Goal: Information Seeking & Learning: Learn about a topic

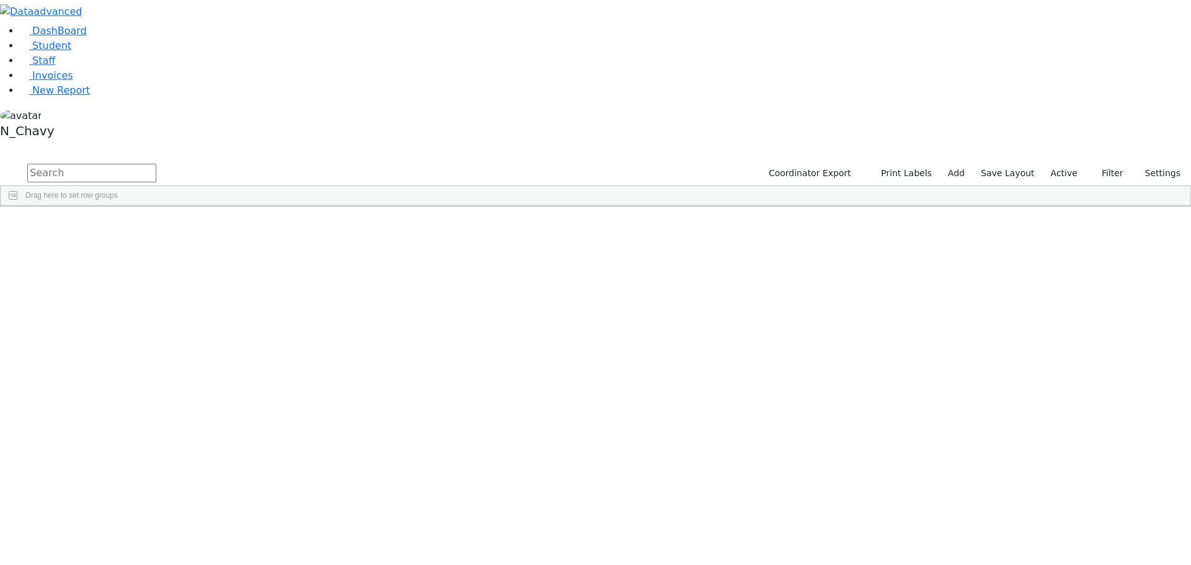
click at [1055, 164] on label "Active" at bounding box center [1064, 173] width 38 height 19
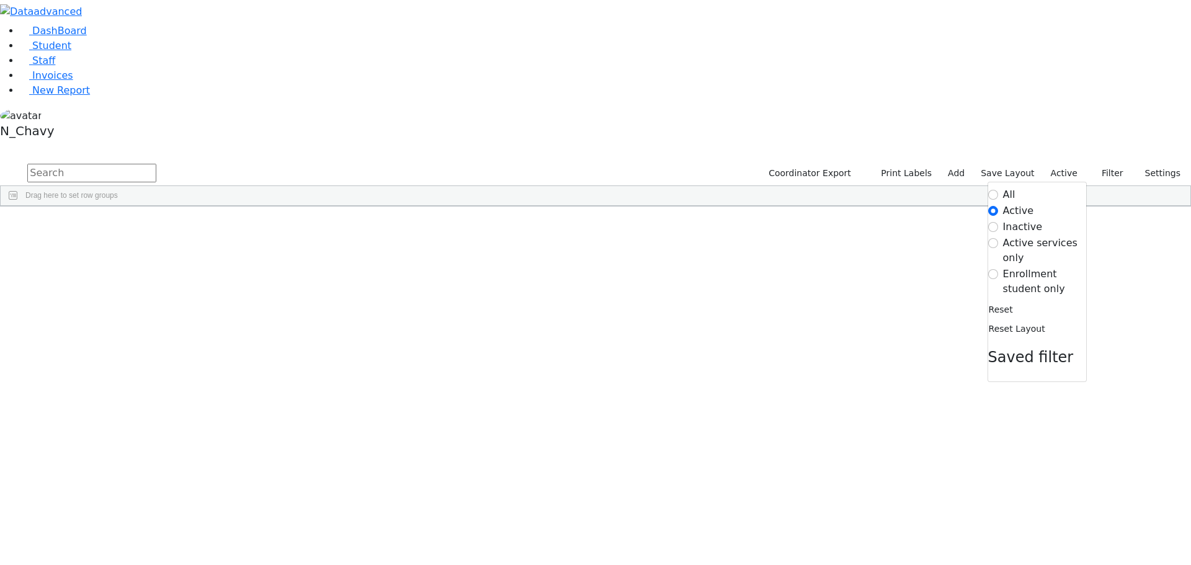
click at [1036, 267] on label "Enrollment student only" at bounding box center [1044, 282] width 83 height 30
click at [998, 269] on input "Enrollment student only" at bounding box center [993, 274] width 10 height 10
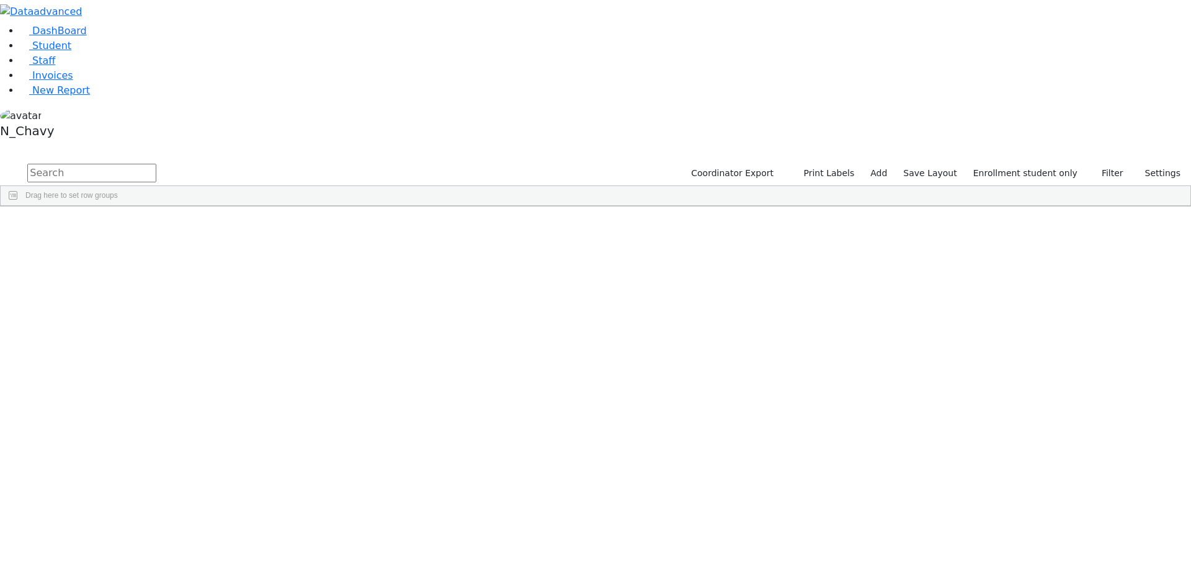
click at [127, 278] on div "Bernath" at bounding box center [95, 286] width 64 height 17
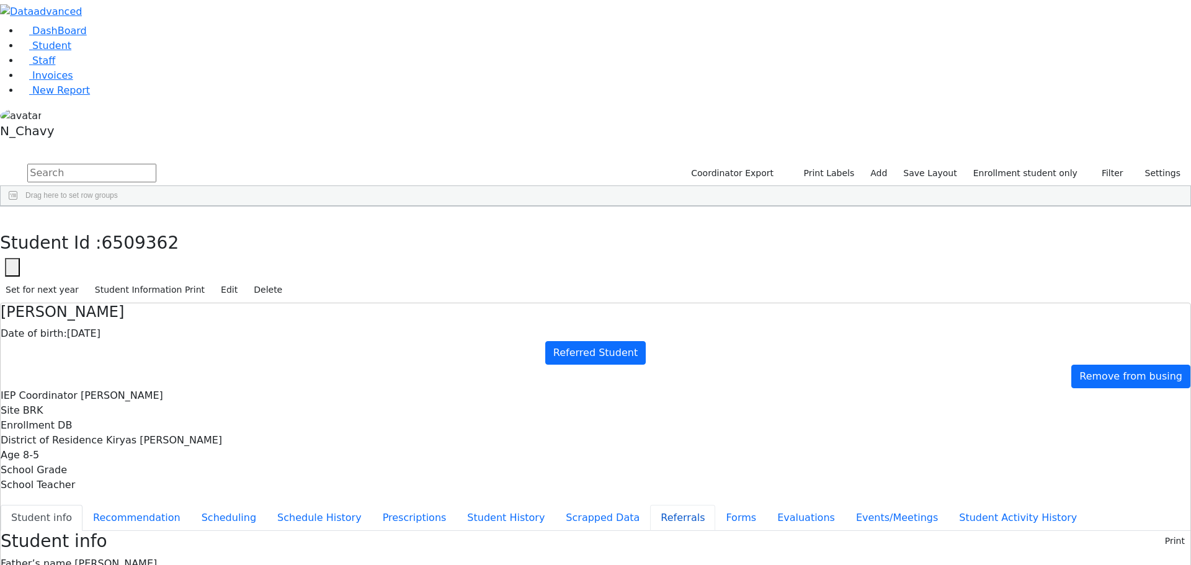
click at [650, 505] on button "Referrals" at bounding box center [682, 518] width 65 height 26
click at [18, 207] on button "button" at bounding box center [9, 220] width 18 height 26
click at [127, 296] on div "Bikel" at bounding box center [95, 304] width 64 height 17
click at [127, 331] on div "Bochner" at bounding box center [95, 339] width 64 height 17
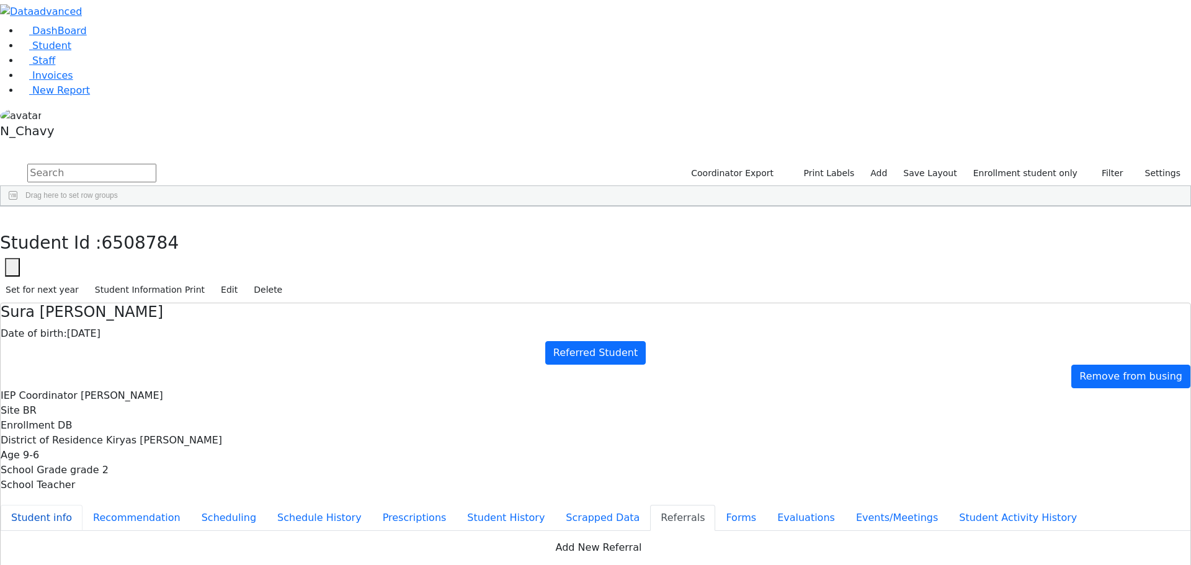
click at [82, 505] on button "Student info" at bounding box center [42, 518] width 82 height 26
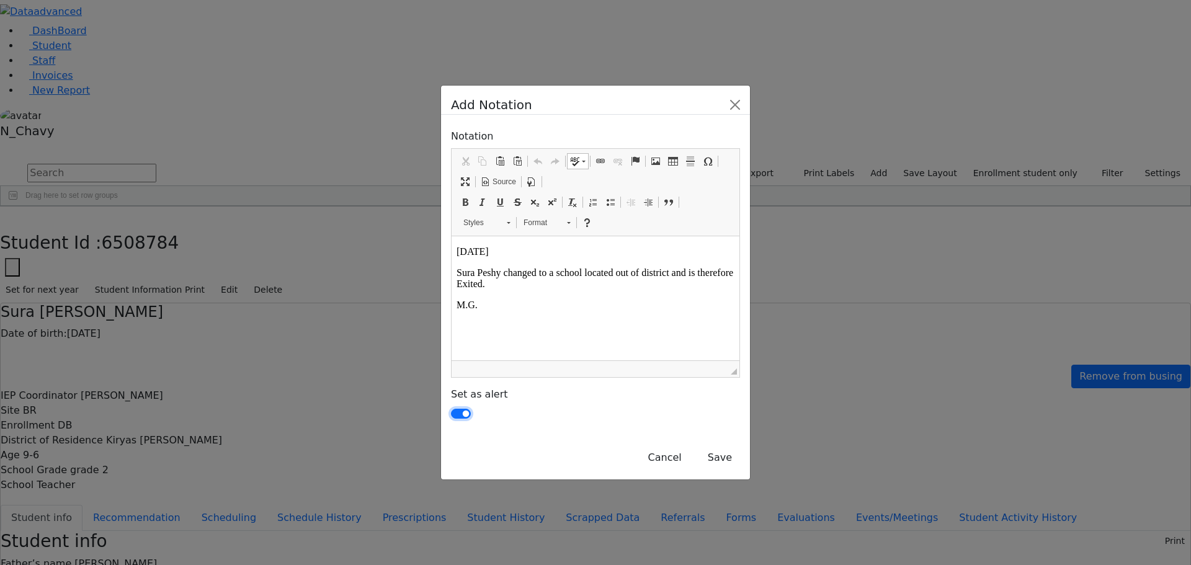
click at [451, 409] on input "checkbox" at bounding box center [461, 414] width 20 height 10
checkbox input "false"
click at [740, 446] on button "Save" at bounding box center [720, 458] width 40 height 24
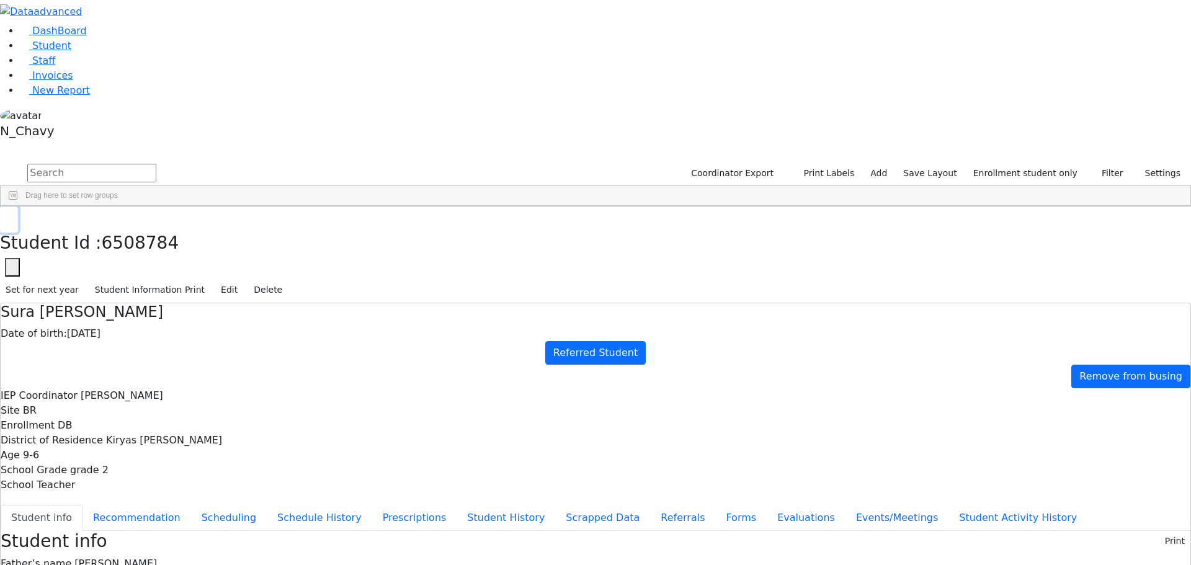
click at [18, 207] on button "button" at bounding box center [9, 220] width 18 height 26
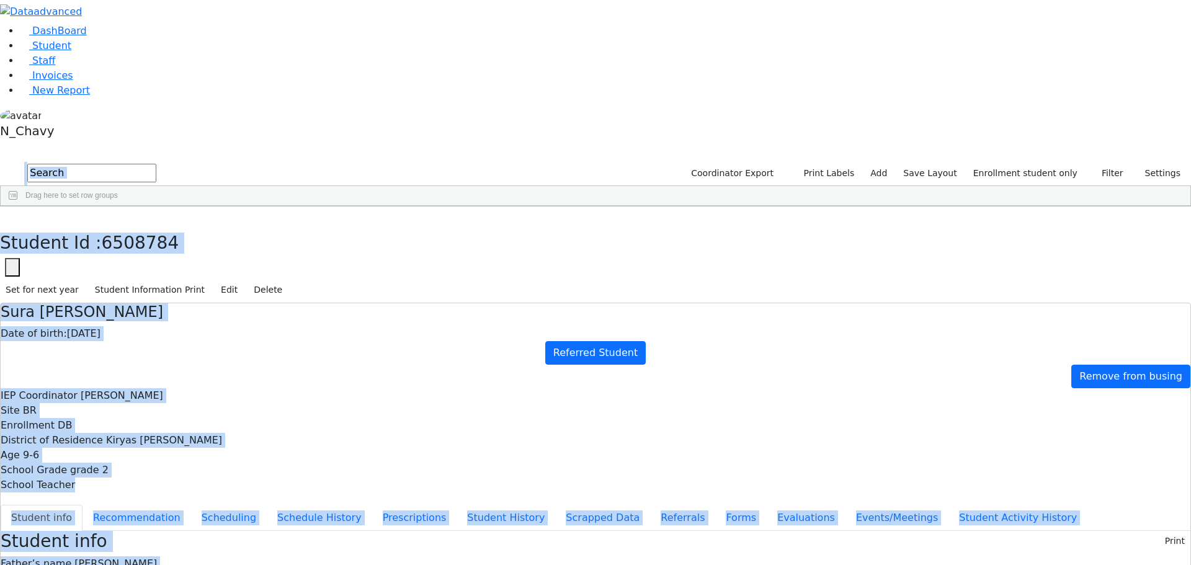
drag, startPoint x: 174, startPoint y: 2, endPoint x: 179, endPoint y: 16, distance: 14.7
click at [179, 16] on body "Print Schedule Options Show Birthday Show Time Interval Show School Grad Pdf Sa…" at bounding box center [595, 528] width 1191 height 1056
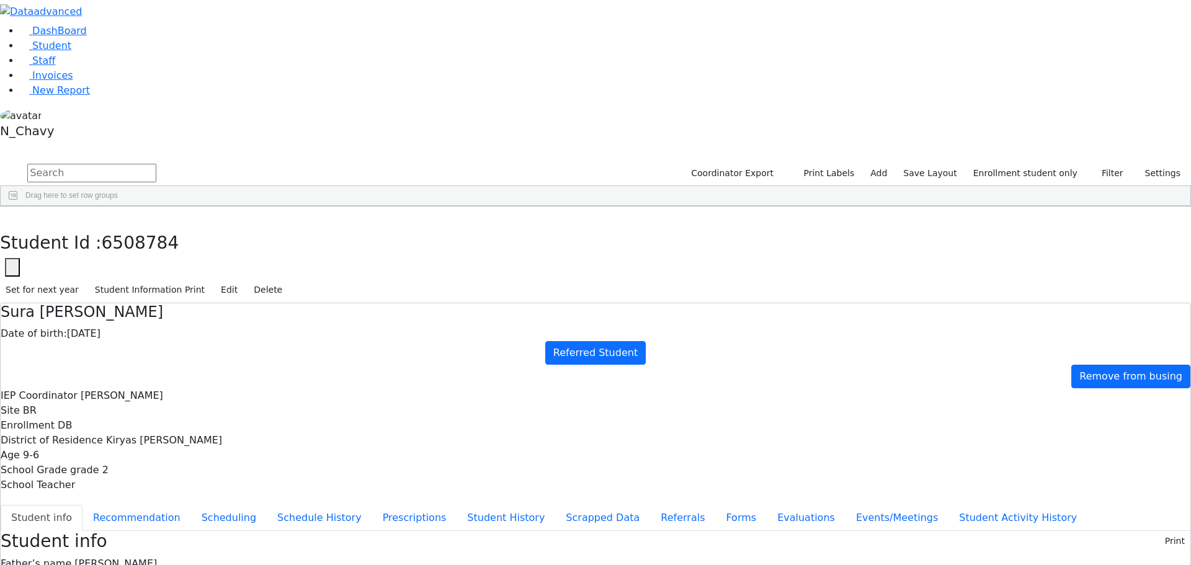
click at [210, 10] on div "DashBoard Student Staff Invoices New Report 39" at bounding box center [595, 528] width 1191 height 1056
click at [71, 51] on link "Student" at bounding box center [45, 46] width 51 height 12
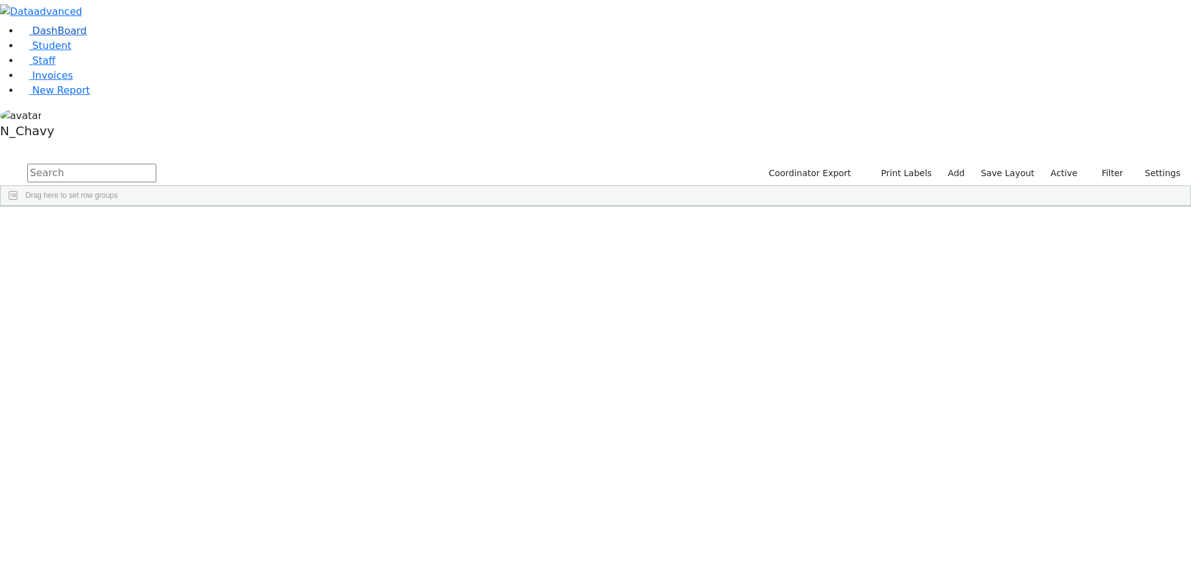
click at [87, 37] on link "DashBoard" at bounding box center [53, 31] width 67 height 12
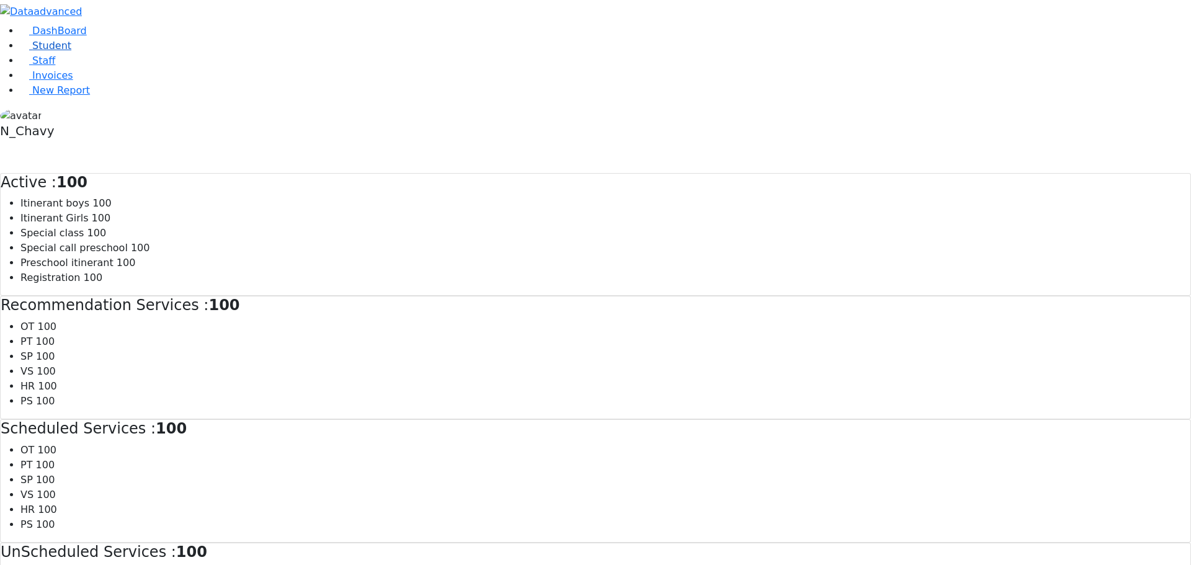
click at [71, 51] on link "Student" at bounding box center [45, 46] width 51 height 12
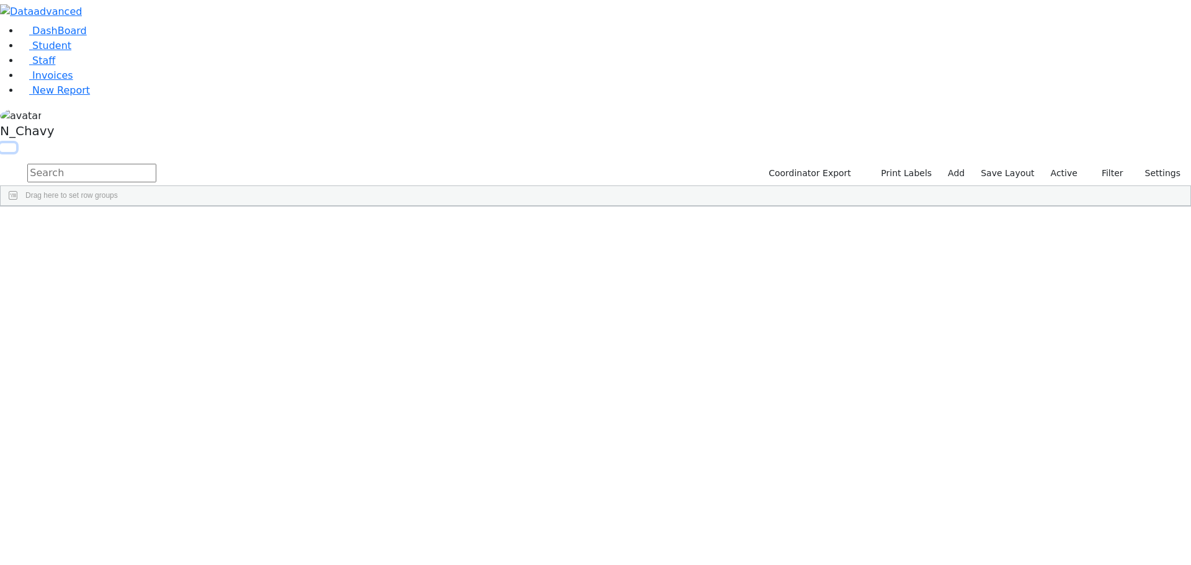
click at [16, 143] on button "button" at bounding box center [8, 147] width 16 height 9
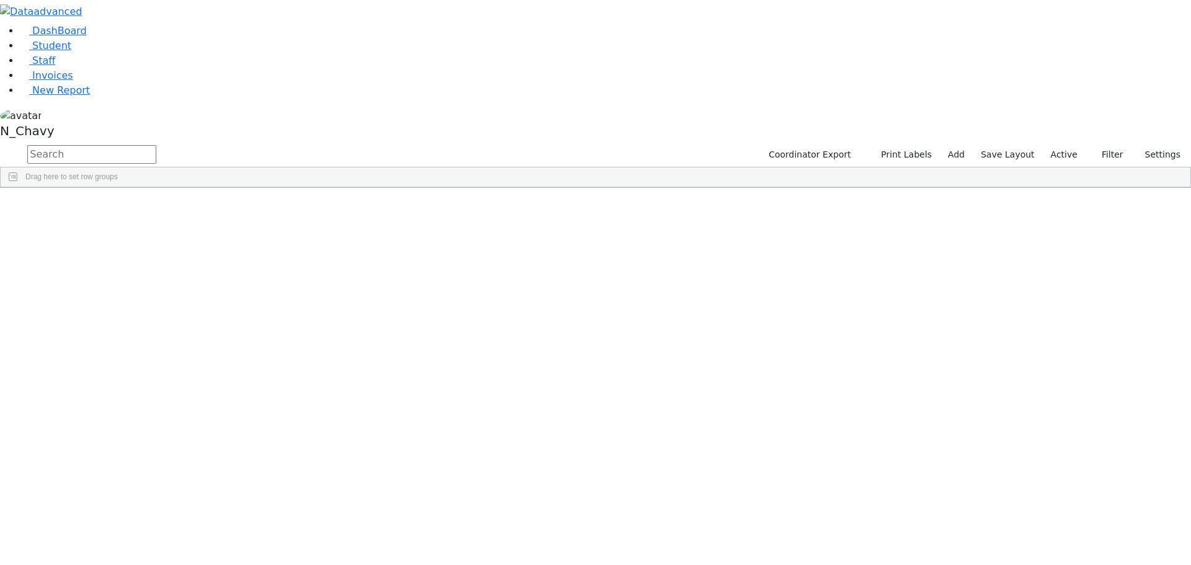
click at [0, 0] on button "button" at bounding box center [0, 0] width 0 height 0
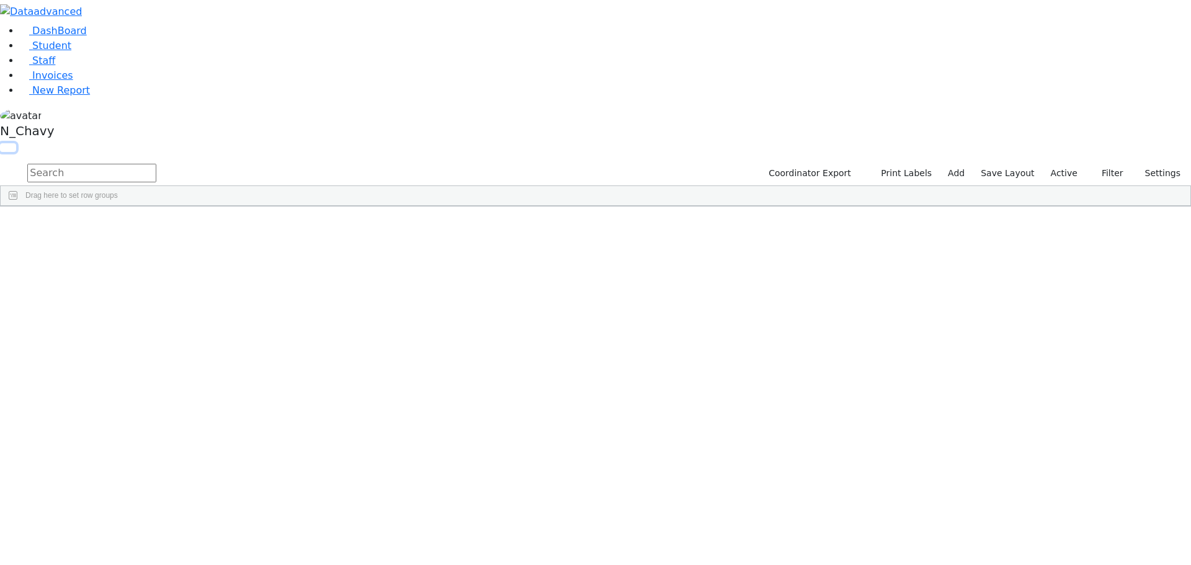
scroll to position [1613, 0]
drag, startPoint x: 216, startPoint y: 447, endPoint x: 225, endPoint y: 447, distance: 8.1
click at [127, 559] on div "Friedrich" at bounding box center [95, 567] width 64 height 17
click at [191, 559] on div "Leah" at bounding box center [159, 567] width 64 height 17
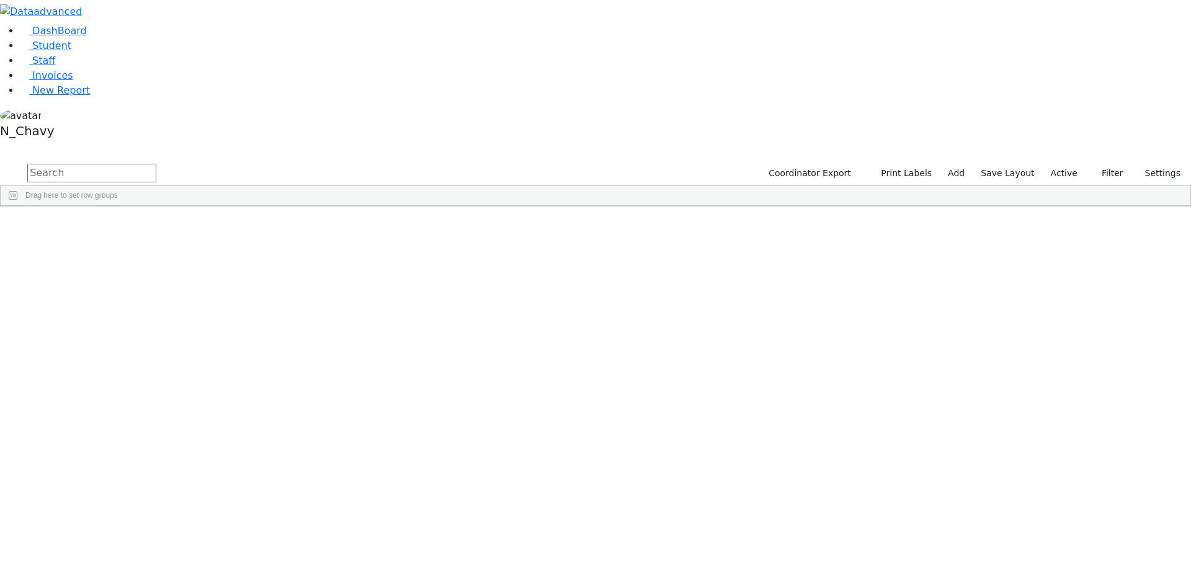
click at [55, 66] on link "Staff" at bounding box center [37, 61] width 35 height 12
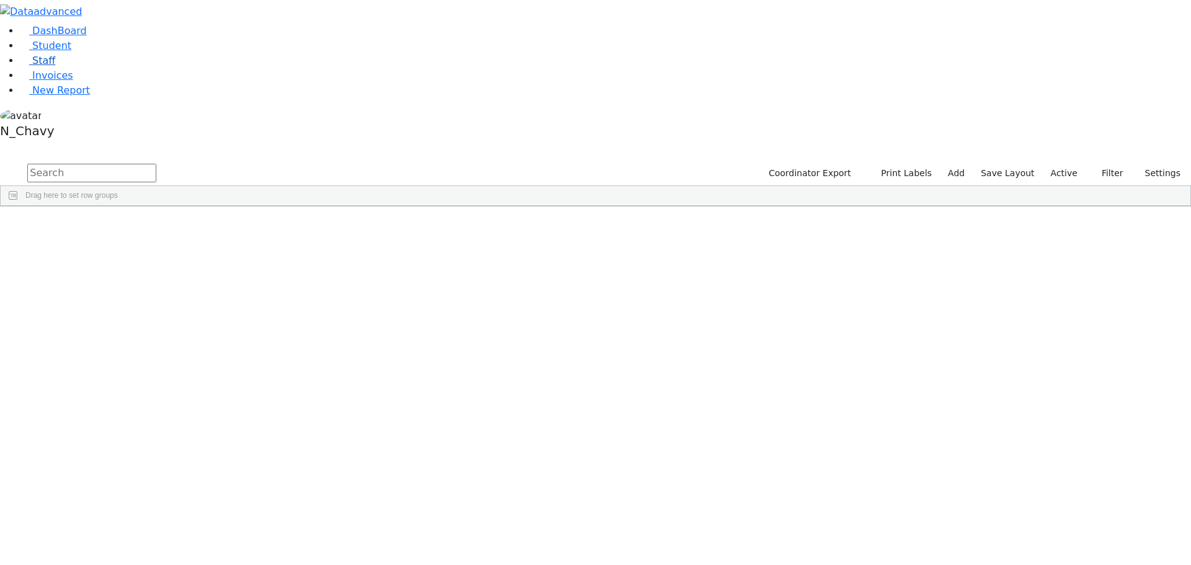
click at [35, 66] on span "Staff" at bounding box center [43, 61] width 23 height 12
click at [156, 164] on input "text" at bounding box center [91, 173] width 129 height 19
type input "bike"
click at [143, 226] on div "Bikel" at bounding box center [106, 234] width 73 height 17
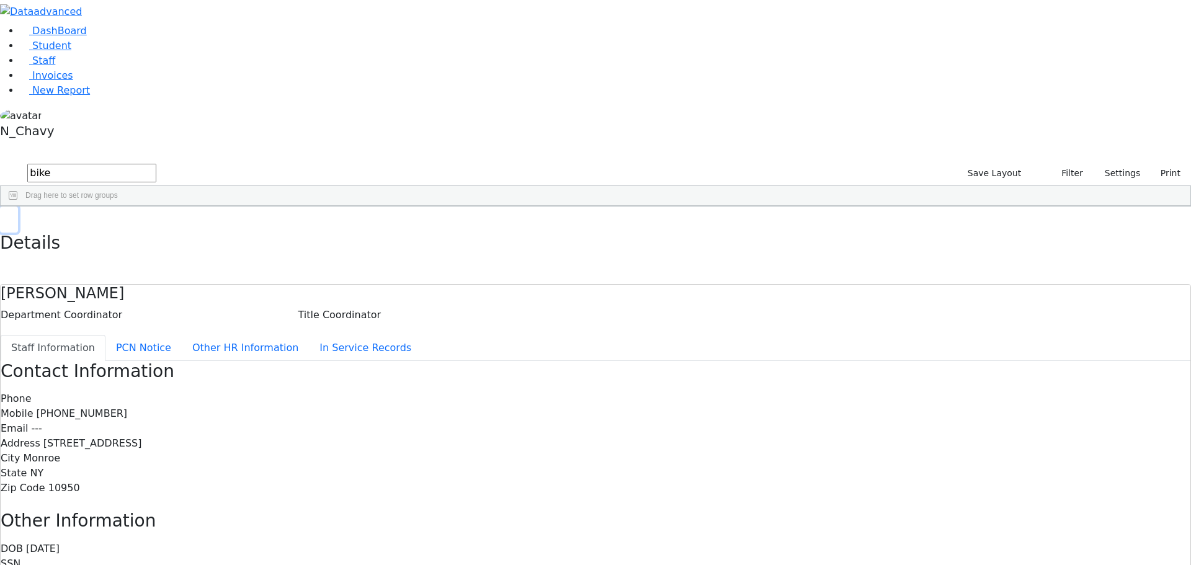
click at [6, 216] on use "button" at bounding box center [6, 216] width 0 height 0
click at [71, 51] on link "Student" at bounding box center [45, 46] width 51 height 12
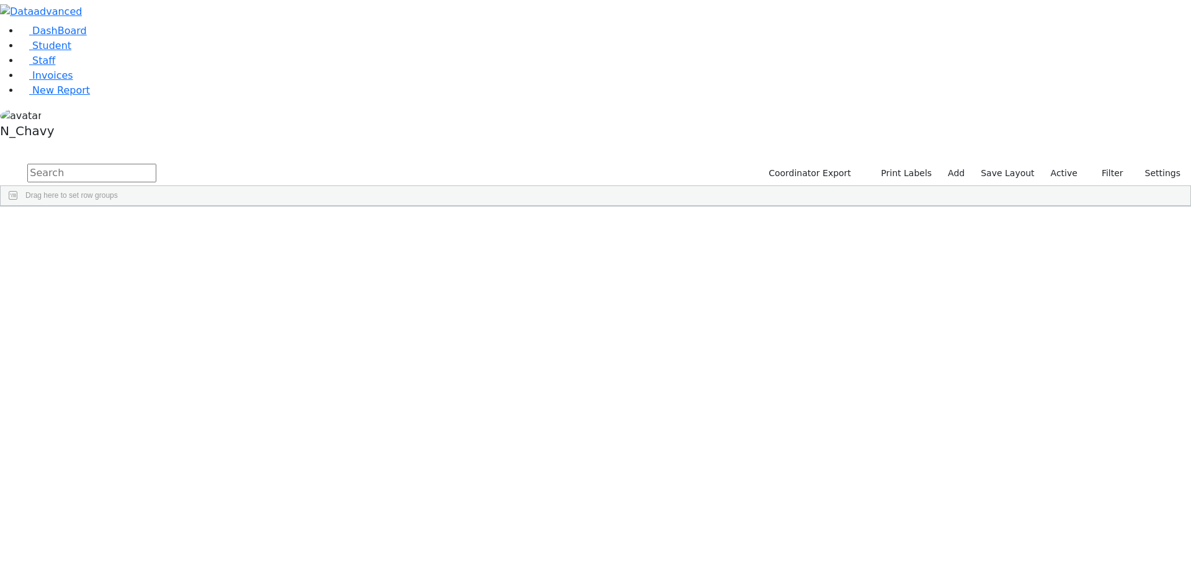
click at [156, 164] on input "text" at bounding box center [91, 173] width 129 height 19
type input "dersh"
click at [127, 226] on div "Dershowitz" at bounding box center [95, 234] width 64 height 17
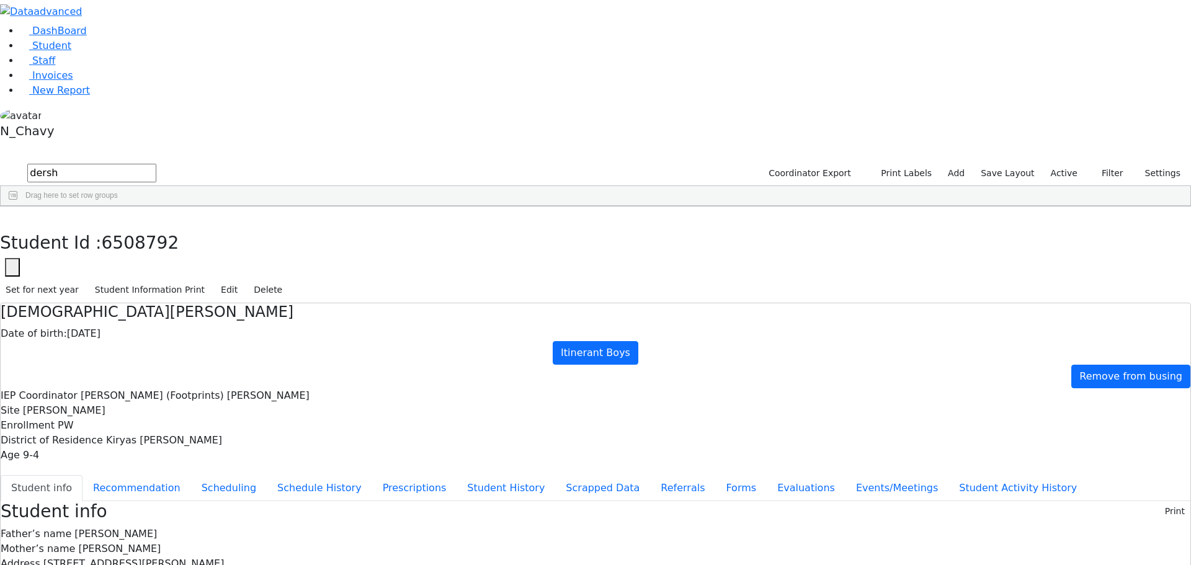
scroll to position [29, 0]
click at [71, 51] on link "Student" at bounding box center [45, 46] width 51 height 12
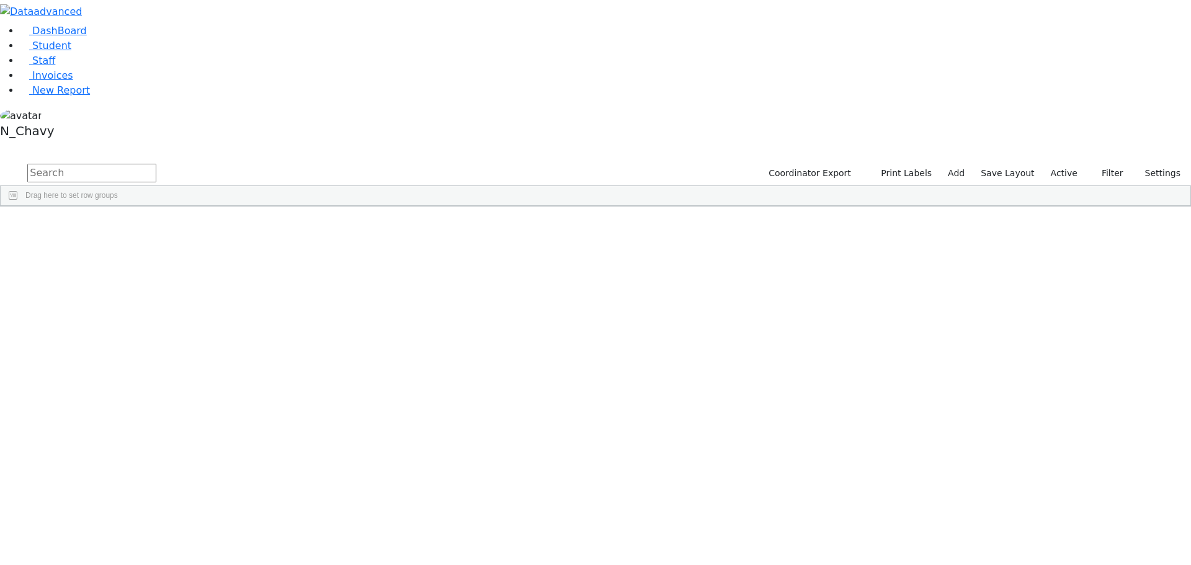
click at [1073, 164] on label "Active" at bounding box center [1064, 173] width 38 height 19
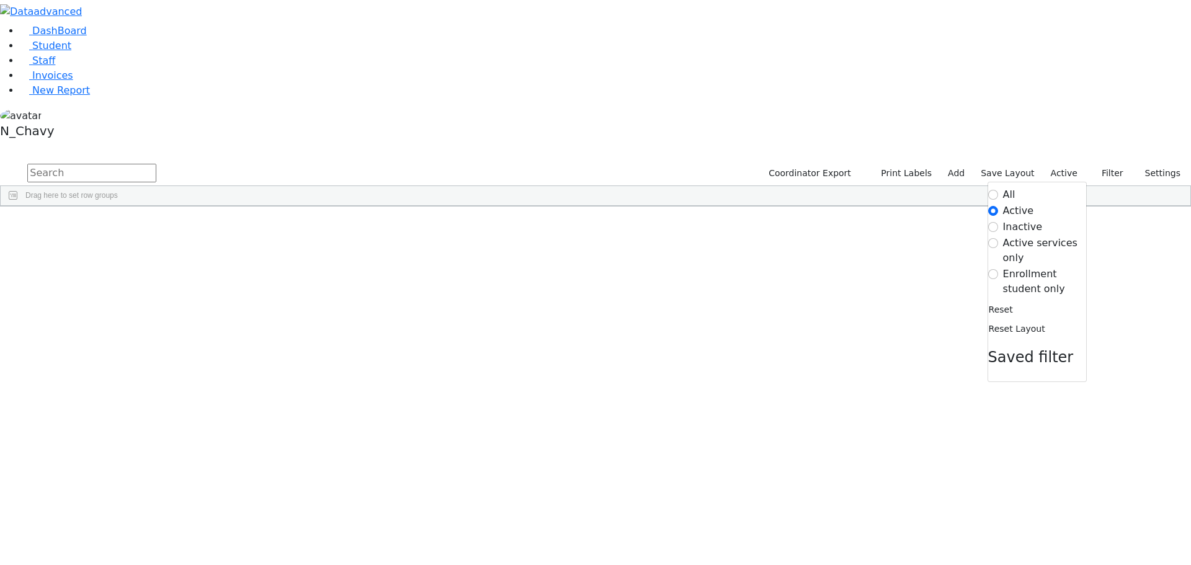
drag, startPoint x: 1044, startPoint y: 123, endPoint x: 982, endPoint y: 124, distance: 61.4
click at [1043, 267] on label "Enrollment student only" at bounding box center [1044, 282] width 83 height 30
click at [998, 269] on input "Enrollment student only" at bounding box center [993, 274] width 10 height 10
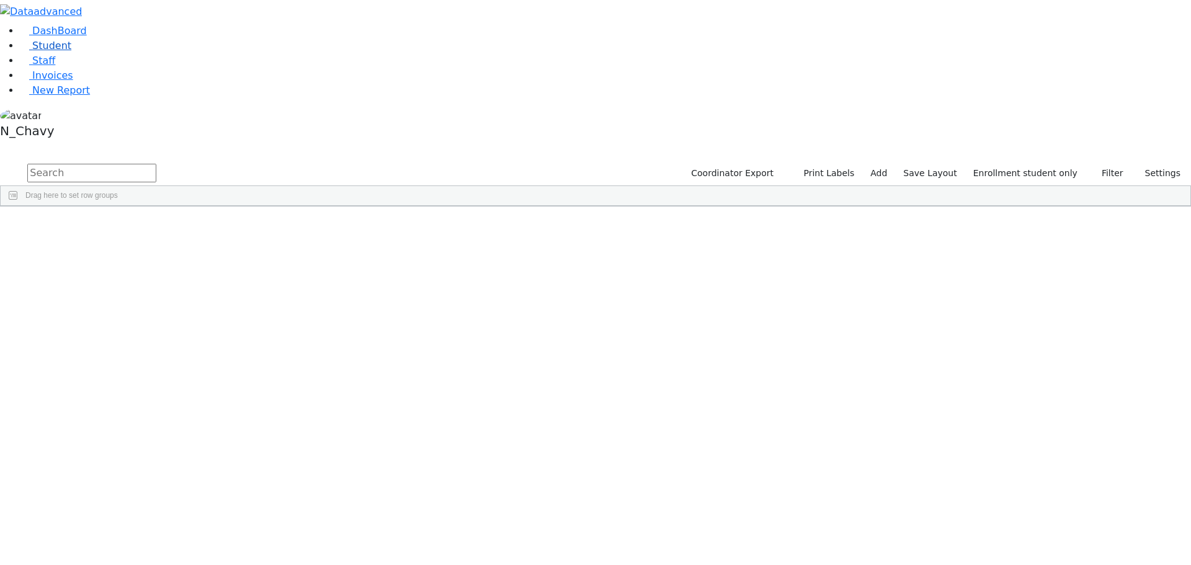
click at [71, 51] on link "Student" at bounding box center [45, 46] width 51 height 12
click at [156, 164] on input "text" at bounding box center [91, 173] width 129 height 19
type input "suffer"
click at [71, 51] on link "Student" at bounding box center [45, 46] width 51 height 12
click at [156, 164] on input "text" at bounding box center [91, 173] width 129 height 19
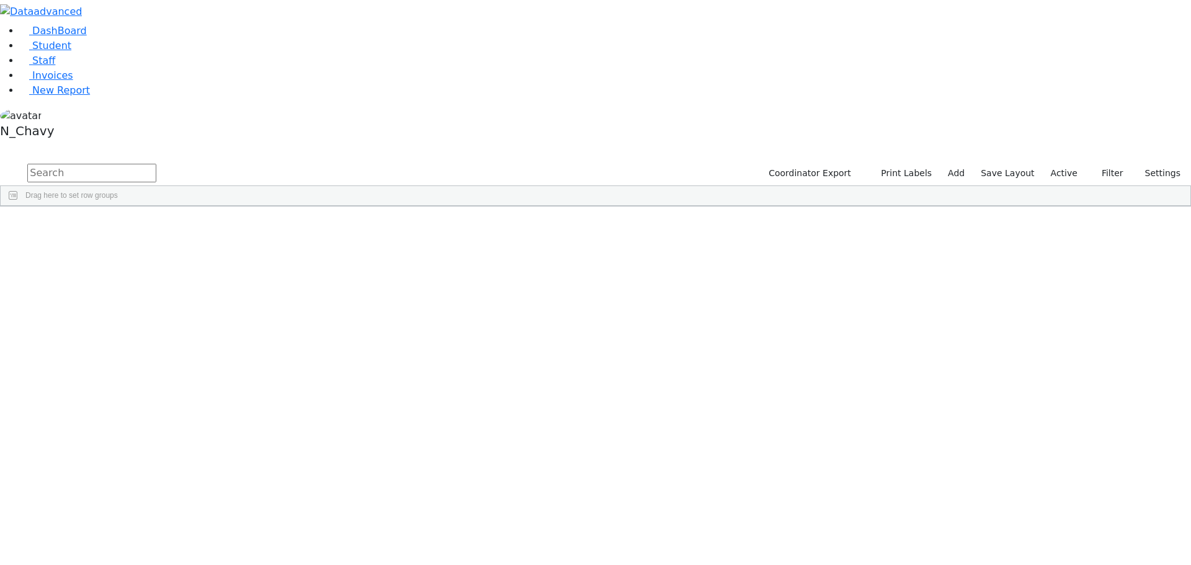
click at [1059, 164] on label "Active" at bounding box center [1064, 173] width 38 height 19
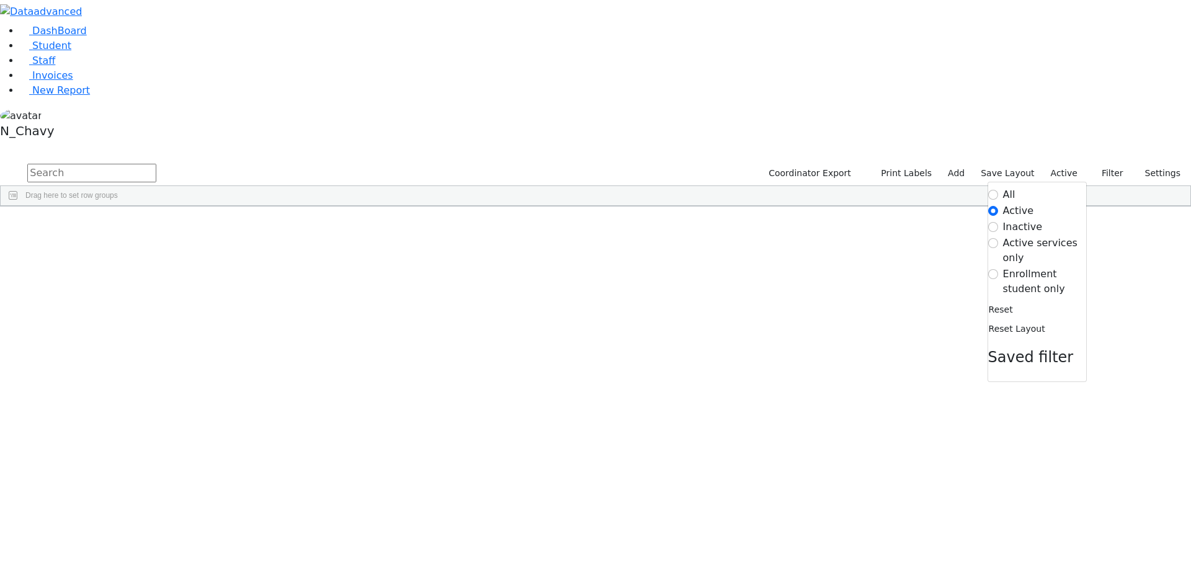
click at [1012, 220] on label "Inactive" at bounding box center [1023, 227] width 40 height 15
click at [998, 222] on input "Inactive" at bounding box center [993, 227] width 10 height 10
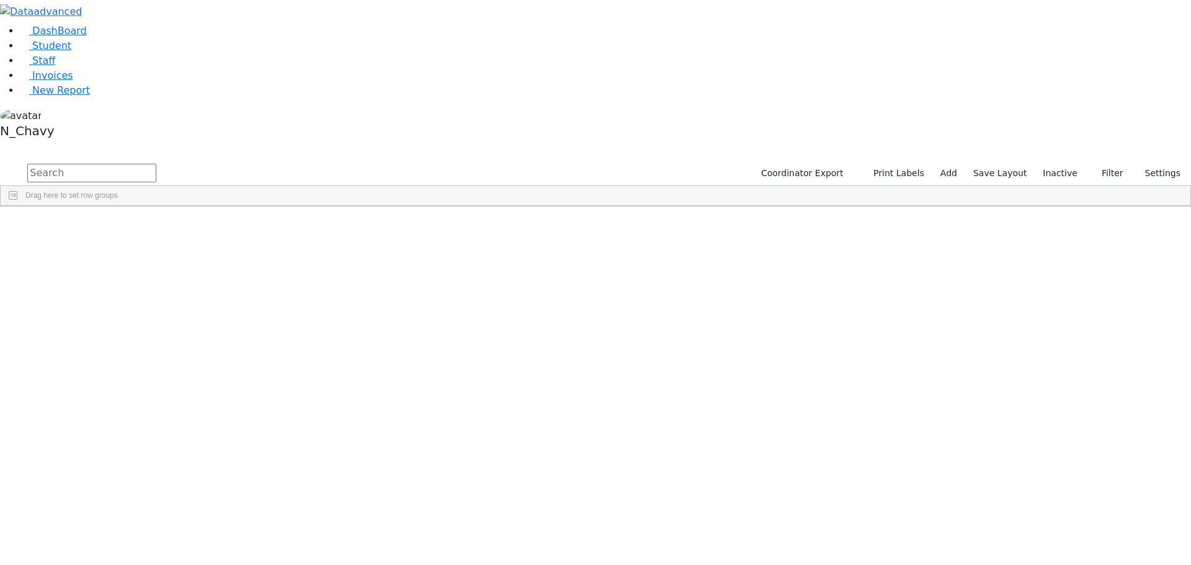
click at [156, 164] on input "text" at bounding box center [91, 173] width 129 height 19
type input "friedman"
click at [127, 494] on div "[PERSON_NAME]" at bounding box center [95, 502] width 64 height 17
click at [127, 494] on div "Friedman" at bounding box center [95, 502] width 64 height 17
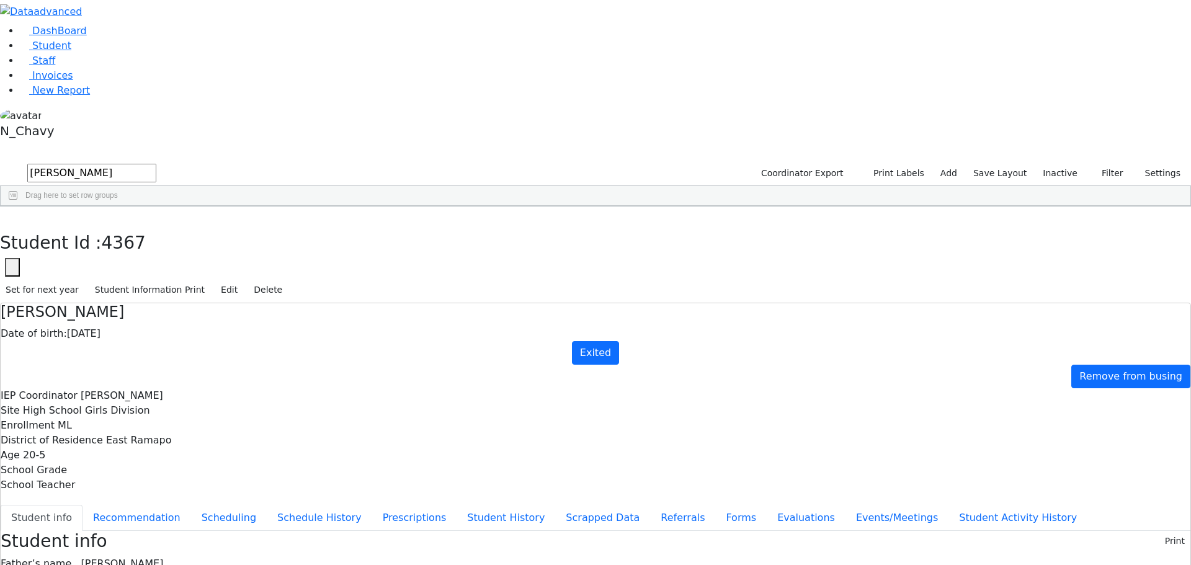
drag, startPoint x: 873, startPoint y: 193, endPoint x: 1154, endPoint y: 193, distance: 281.0
drag, startPoint x: 657, startPoint y: 119, endPoint x: 840, endPoint y: 114, distance: 182.4
click at [840, 388] on div "IEP Coordinator Kaganoff, Sarah Site High School Girls Division Enrollment ML D…" at bounding box center [596, 440] width 1190 height 104
click at [45, 449] on span "20-5" at bounding box center [34, 455] width 22 height 12
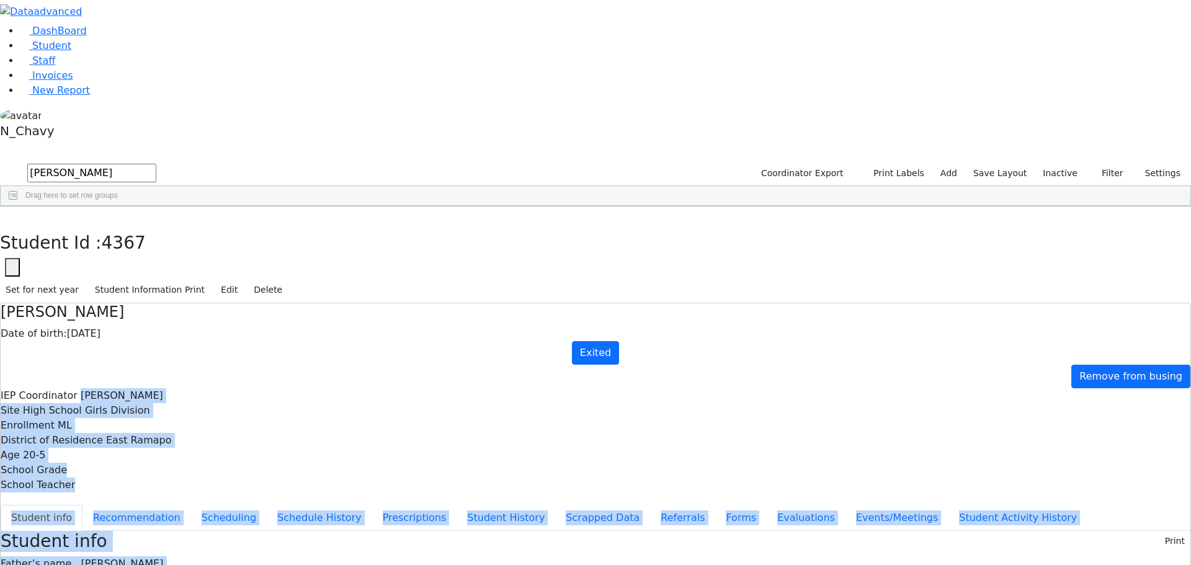
drag, startPoint x: 256, startPoint y: 116, endPoint x: 723, endPoint y: 416, distance: 555.7
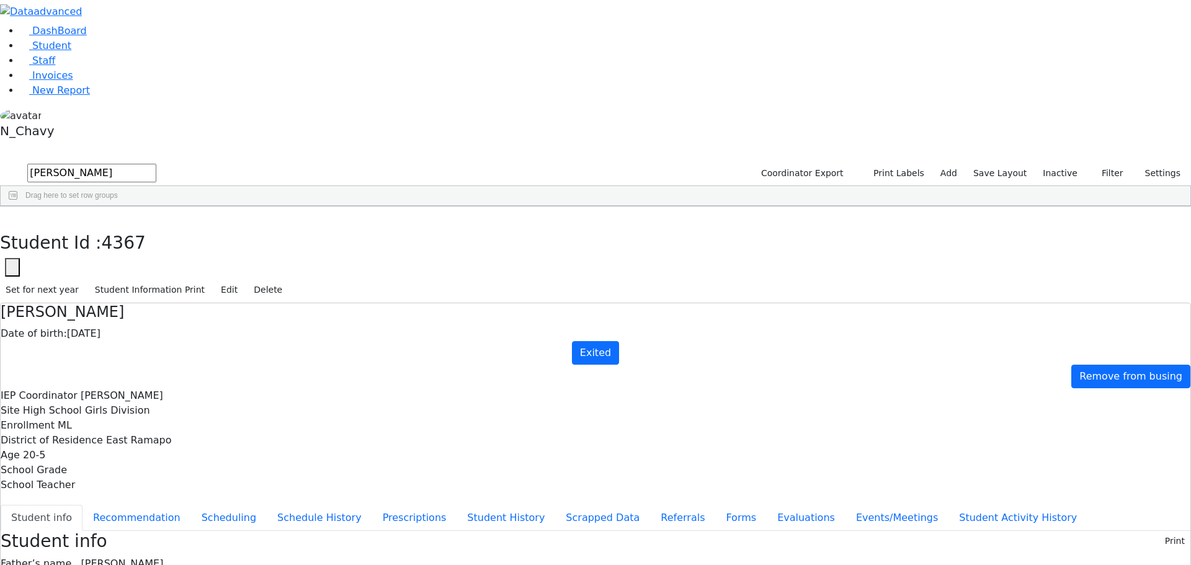
scroll to position [37, 0]
click at [12, 216] on icon "button" at bounding box center [9, 219] width 7 height 7
click at [33, 51] on span "Student" at bounding box center [51, 46] width 39 height 12
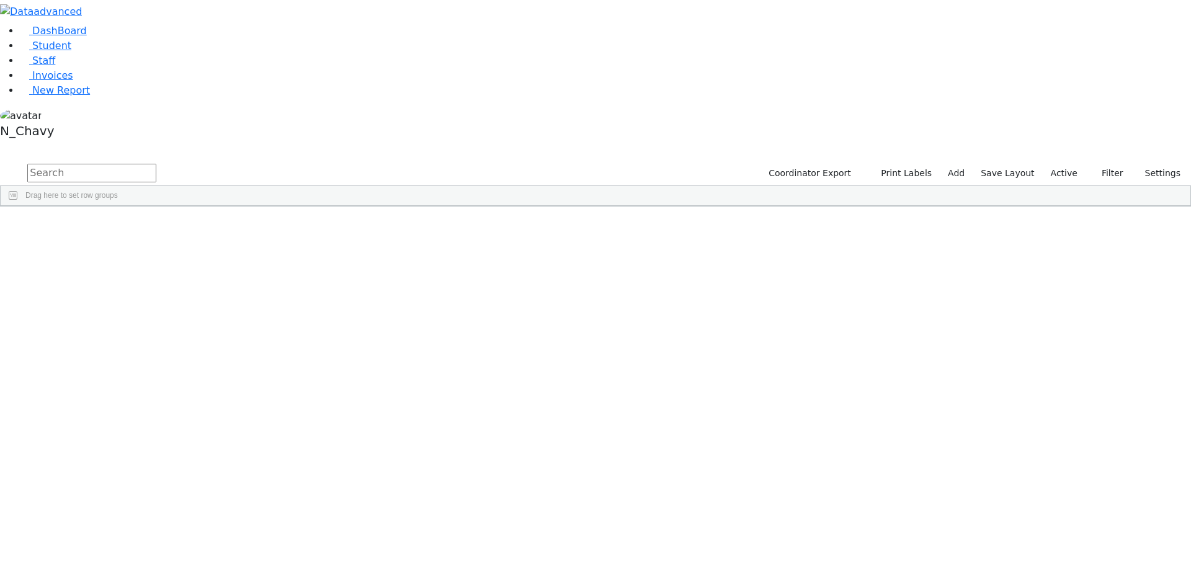
click at [1070, 164] on label "Active" at bounding box center [1064, 173] width 38 height 19
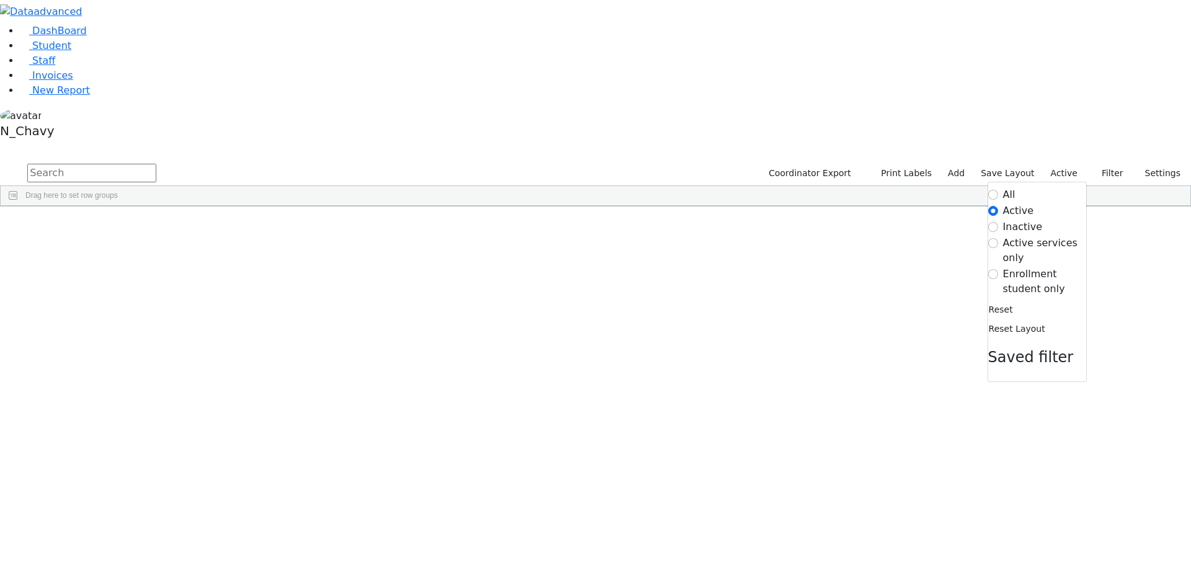
click at [1023, 267] on label "Enrollment student only" at bounding box center [1044, 282] width 83 height 30
click at [998, 269] on input "Enrollment student only" at bounding box center [993, 274] width 10 height 10
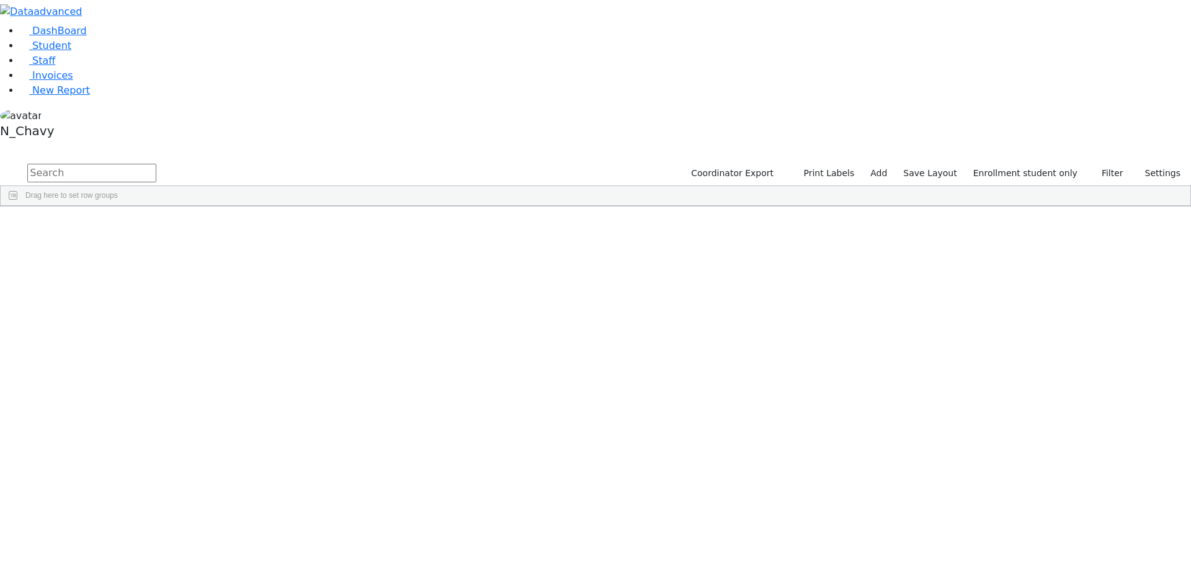
click at [127, 504] on div "Gestetner" at bounding box center [95, 512] width 64 height 17
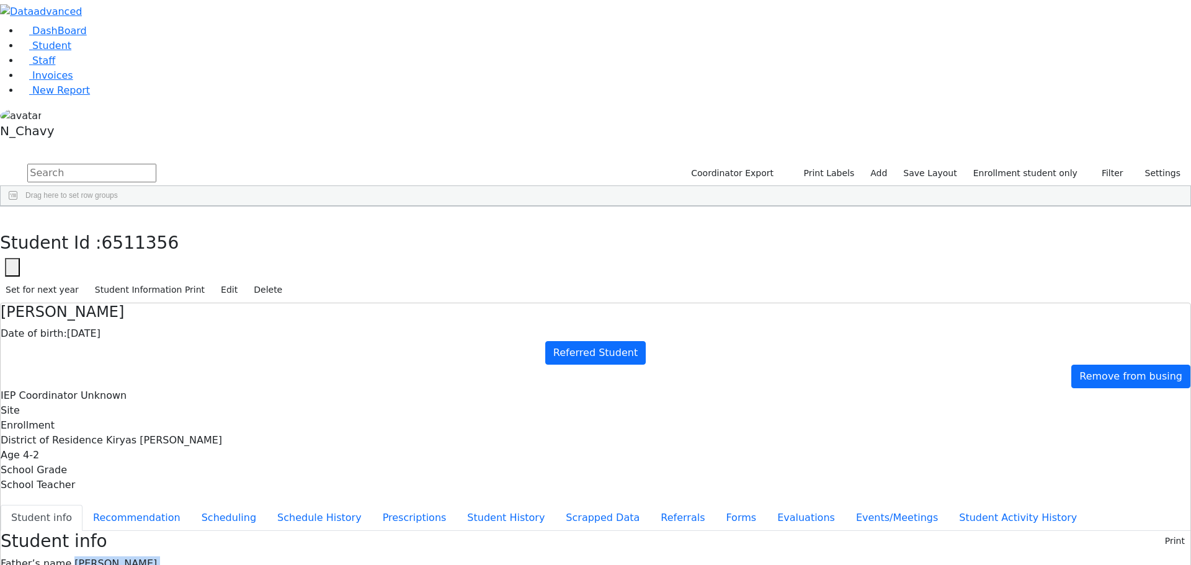
drag, startPoint x: 484, startPoint y: 171, endPoint x: 562, endPoint y: 393, distance: 235.8
click at [767, 505] on button "Evaluations" at bounding box center [806, 518] width 79 height 26
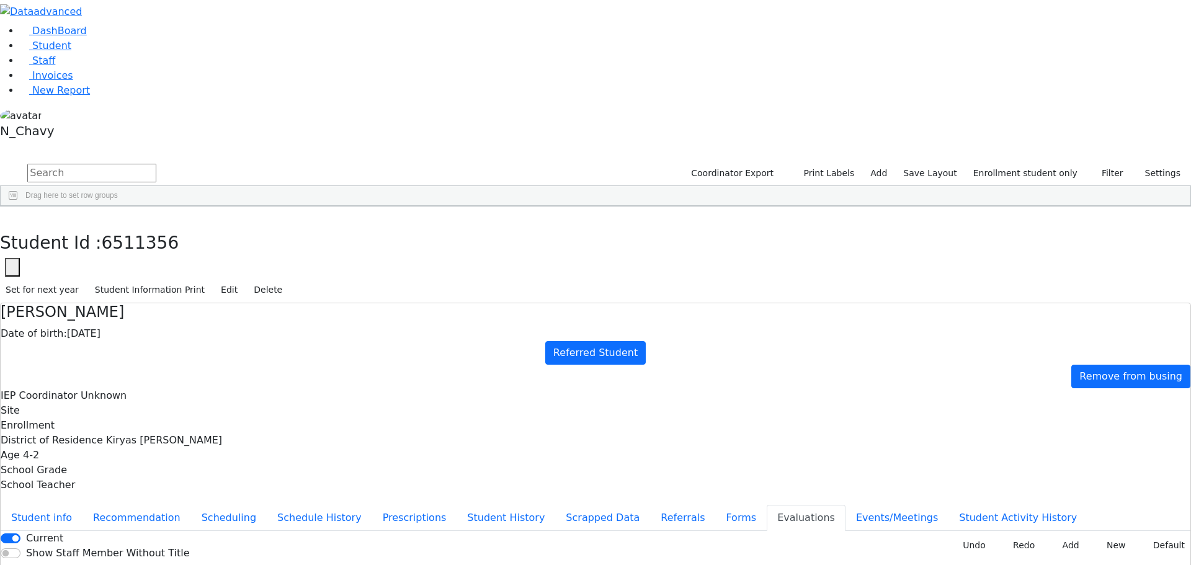
scroll to position [334, 0]
type input "2025-09-08"
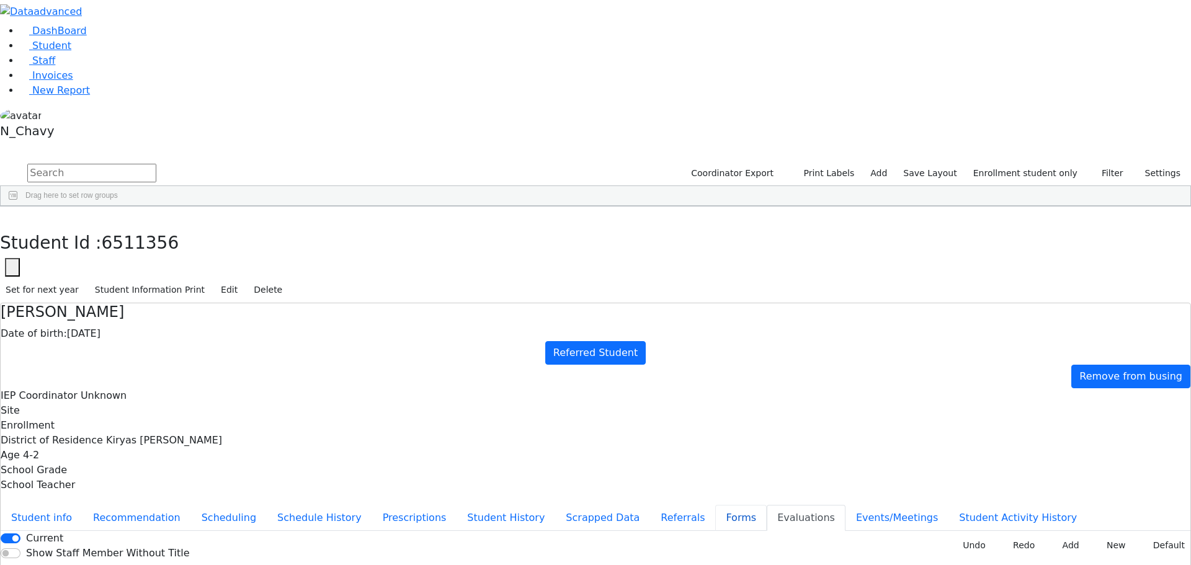
click at [715, 505] on button "Forms" at bounding box center [740, 518] width 51 height 26
type input "Mrs. Blima Gestetner"
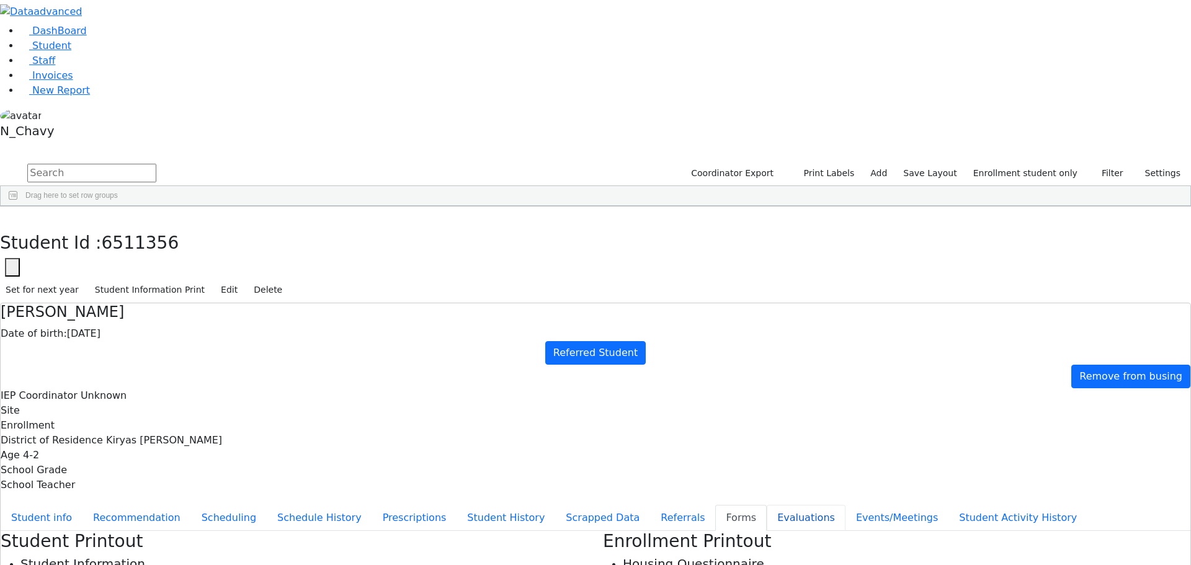
click at [767, 505] on button "Evaluations" at bounding box center [806, 518] width 79 height 26
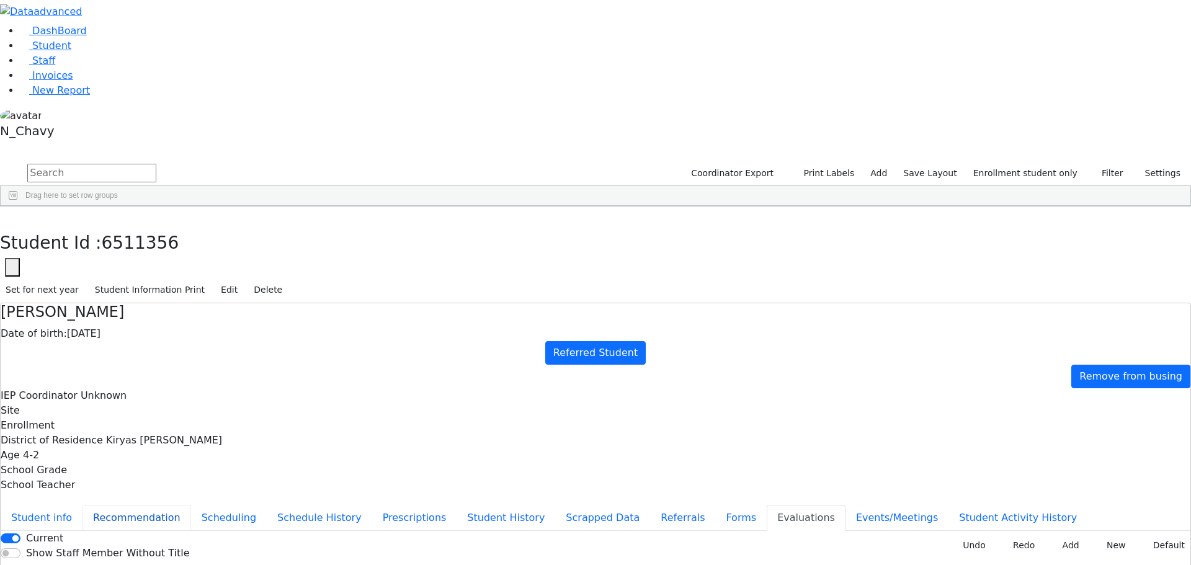
click at [191, 505] on button "Recommendation" at bounding box center [136, 518] width 109 height 26
checkbox input "true"
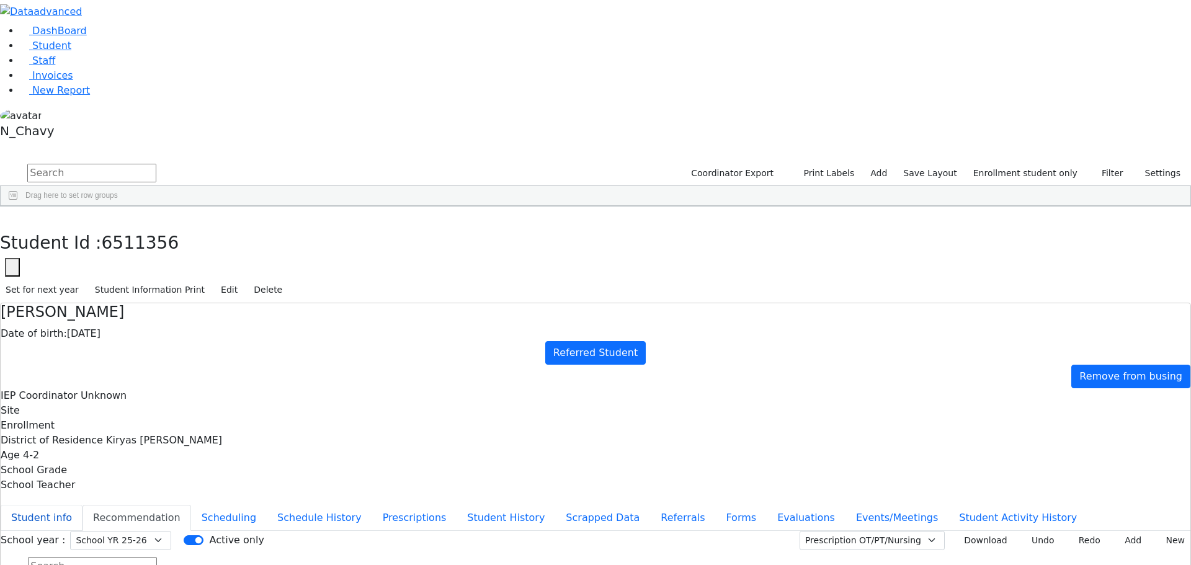
click at [82, 505] on button "Student info" at bounding box center [42, 518] width 82 height 26
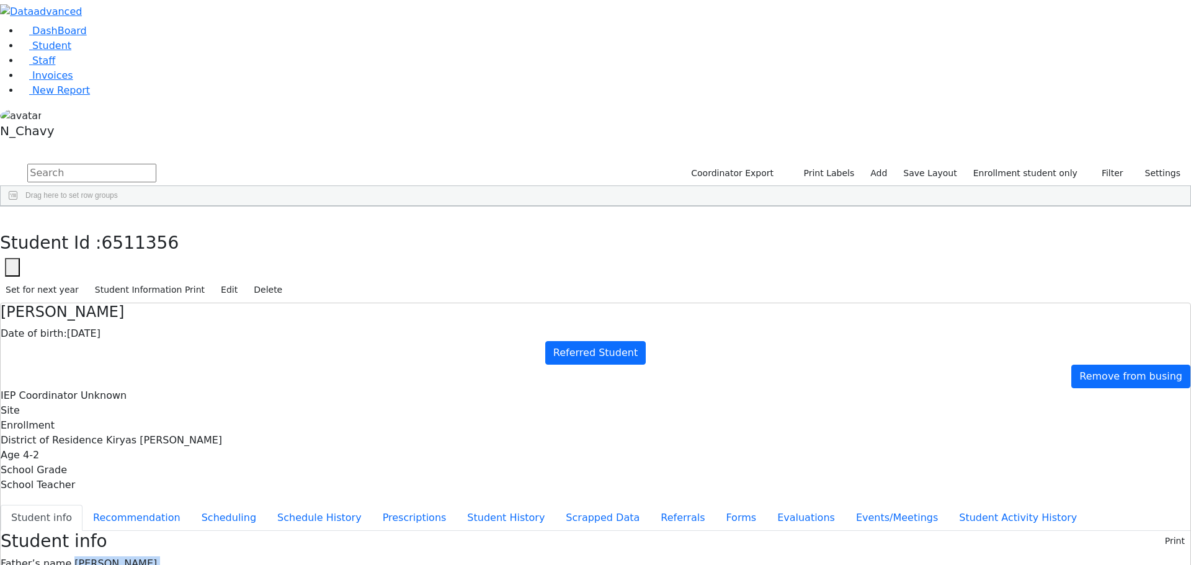
drag, startPoint x: 483, startPoint y: 174, endPoint x: 558, endPoint y: 401, distance: 239.1
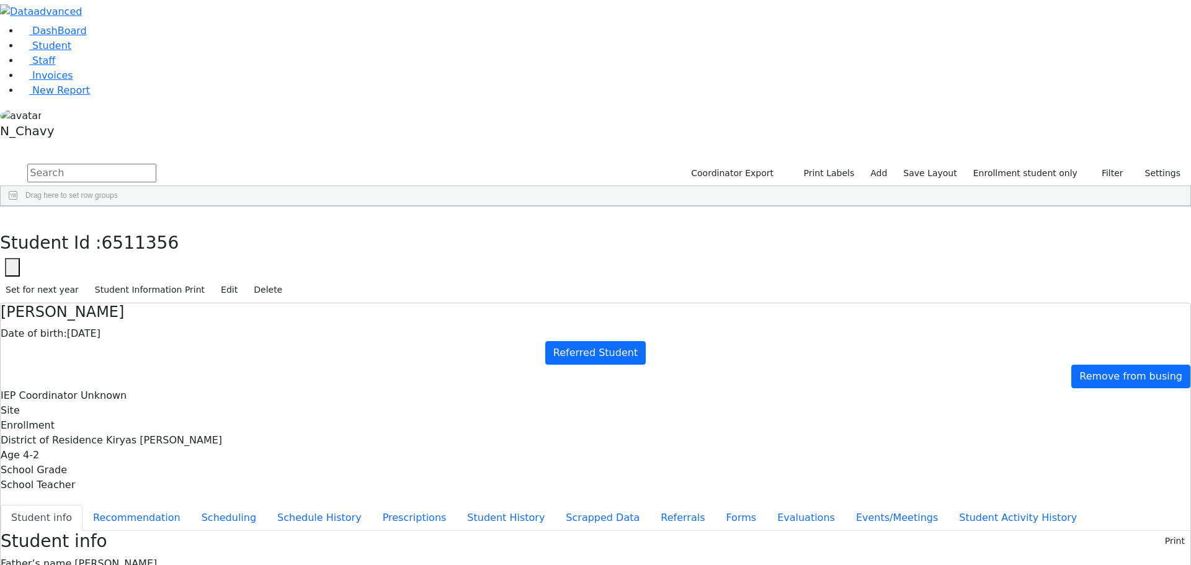
drag, startPoint x: 651, startPoint y: 437, endPoint x: 755, endPoint y: 478, distance: 112.8
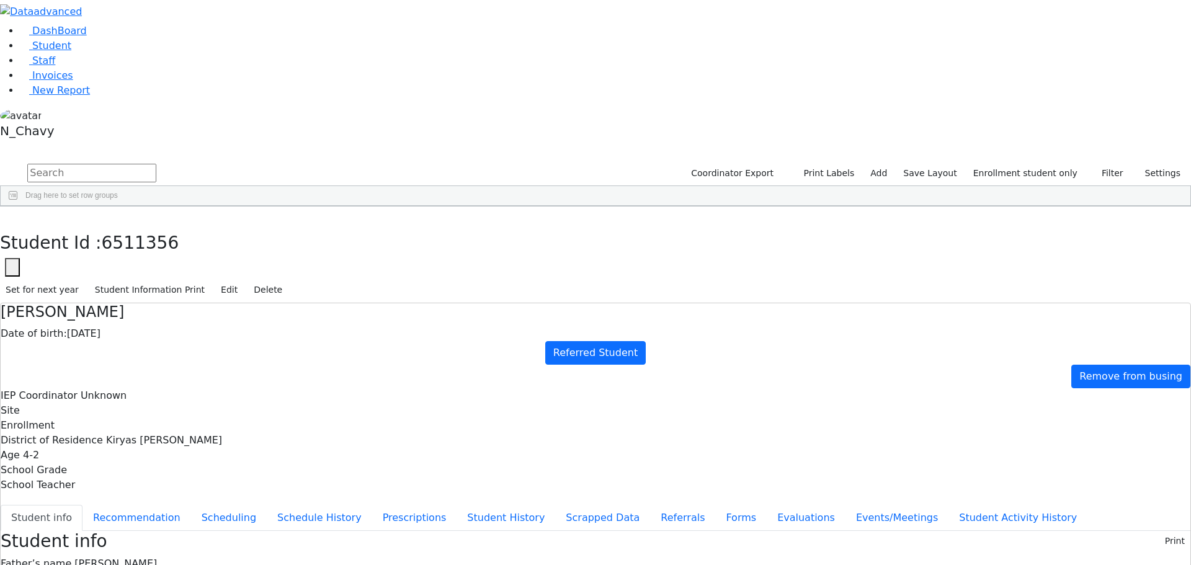
drag, startPoint x: 745, startPoint y: 473, endPoint x: 817, endPoint y: 473, distance: 72.6
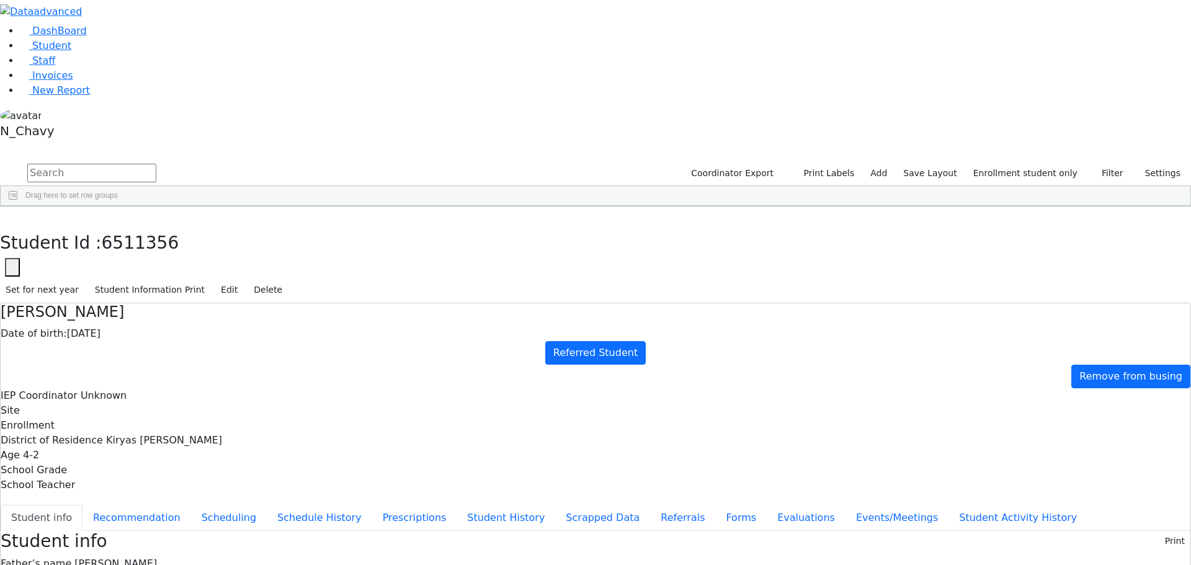
drag, startPoint x: 644, startPoint y: 515, endPoint x: 959, endPoint y: 514, distance: 314.5
drag, startPoint x: 799, startPoint y: 504, endPoint x: 773, endPoint y: 507, distance: 26.2
drag, startPoint x: 484, startPoint y: 341, endPoint x: 539, endPoint y: 341, distance: 54.6
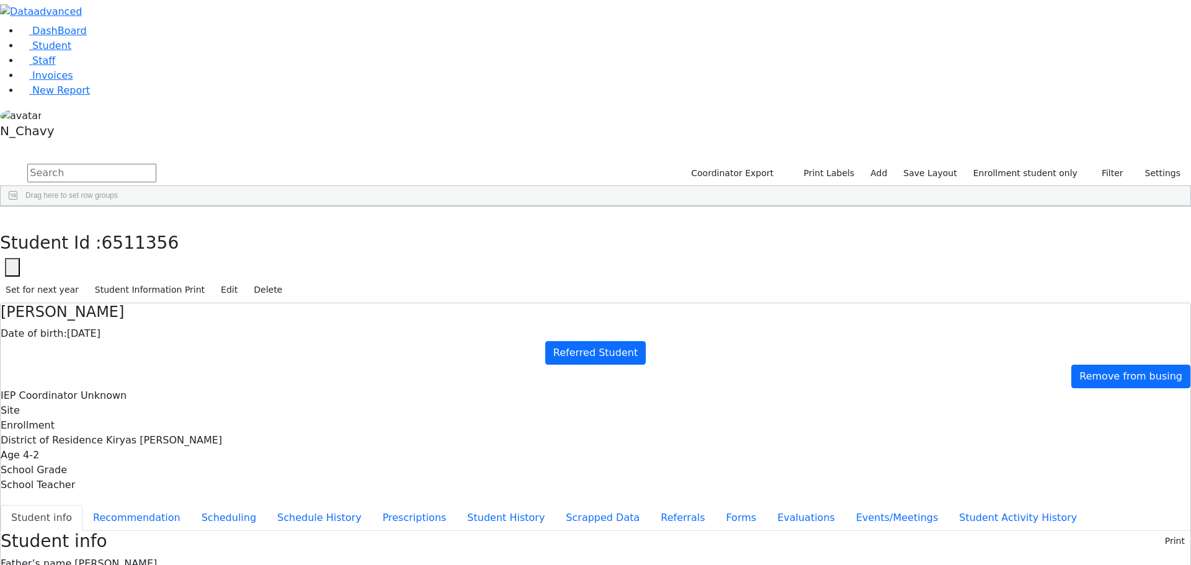
drag, startPoint x: 481, startPoint y: 272, endPoint x: 608, endPoint y: 274, distance: 127.2
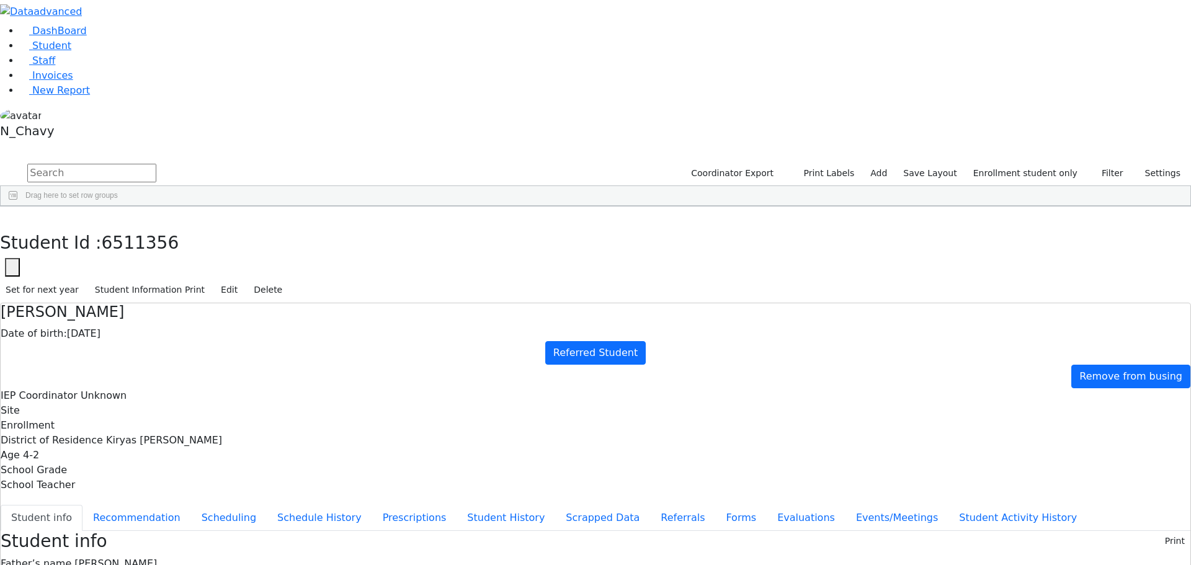
drag, startPoint x: 485, startPoint y: 157, endPoint x: 581, endPoint y: 338, distance: 205.0
click at [82, 505] on button "Student info" at bounding box center [42, 518] width 82 height 26
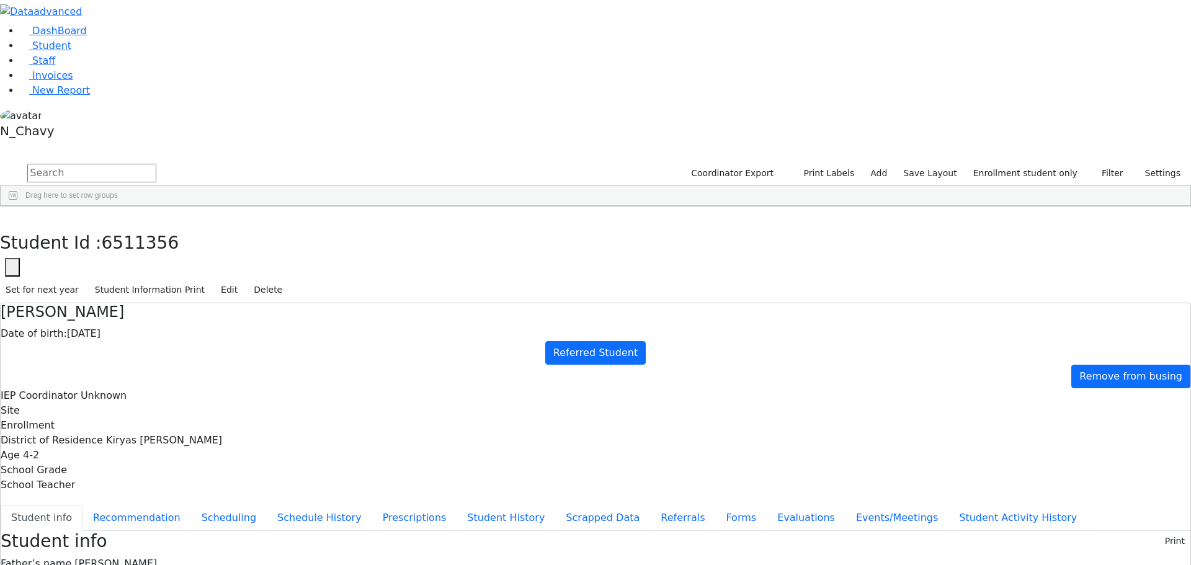
click at [82, 505] on button "Student info" at bounding box center [42, 518] width 82 height 26
click at [6, 216] on use "button" at bounding box center [6, 216] width 0 height 0
click at [68, 96] on span "New Report" at bounding box center [61, 90] width 58 height 12
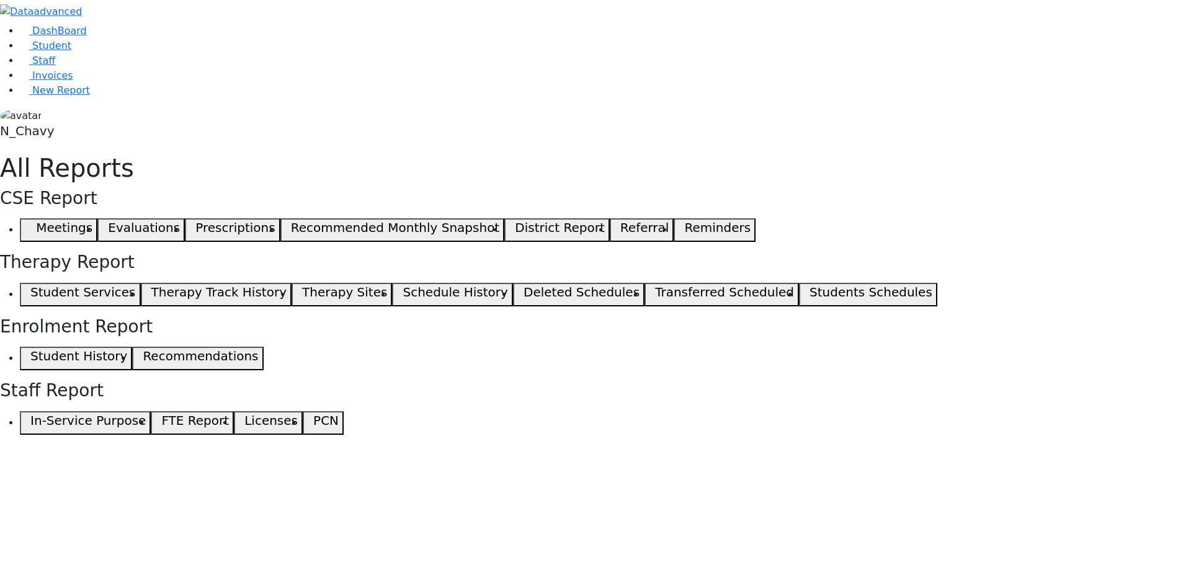
click at [30, 223] on span "button" at bounding box center [28, 230] width 6 height 15
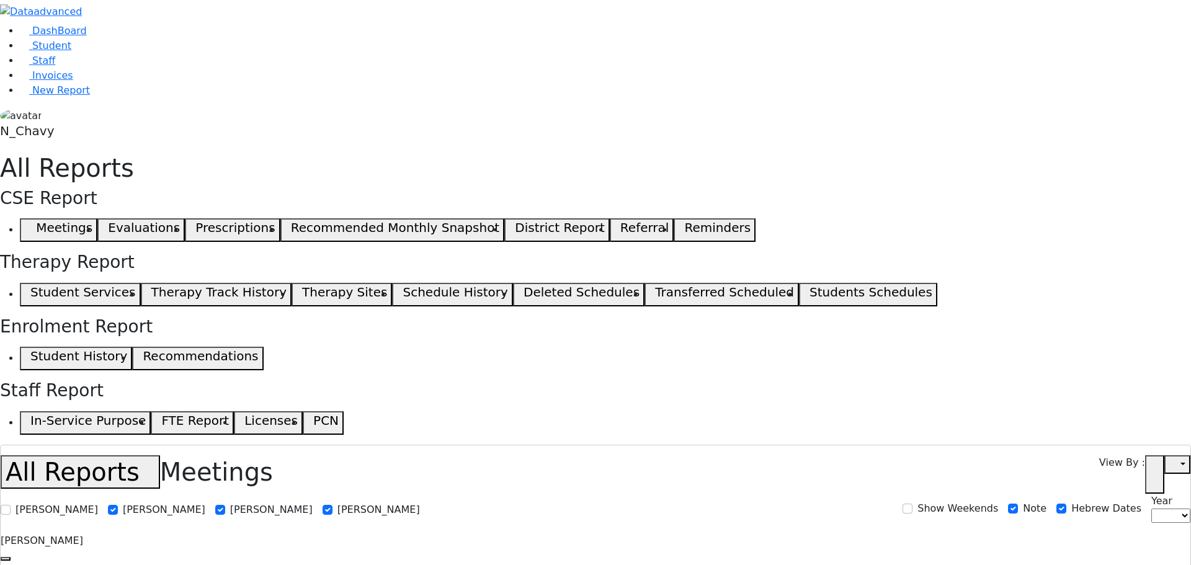
select select
drag, startPoint x: 1063, startPoint y: 269, endPoint x: 1057, endPoint y: 285, distance: 17.3
click at [58, 51] on span "Student" at bounding box center [51, 46] width 39 height 12
